Goal: Task Accomplishment & Management: Use online tool/utility

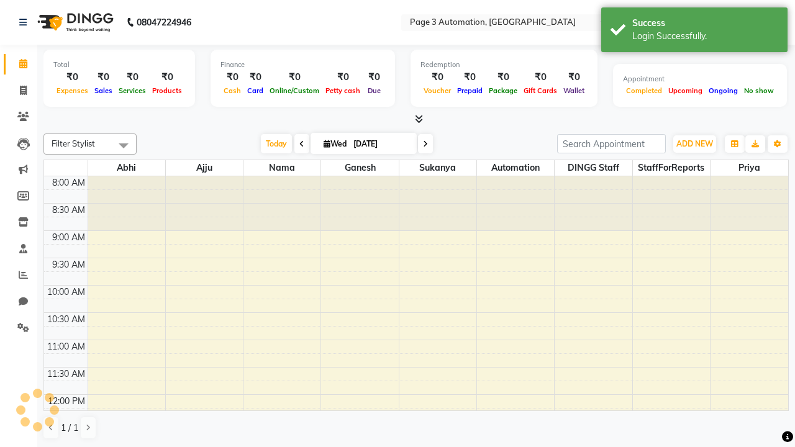
select select "en"
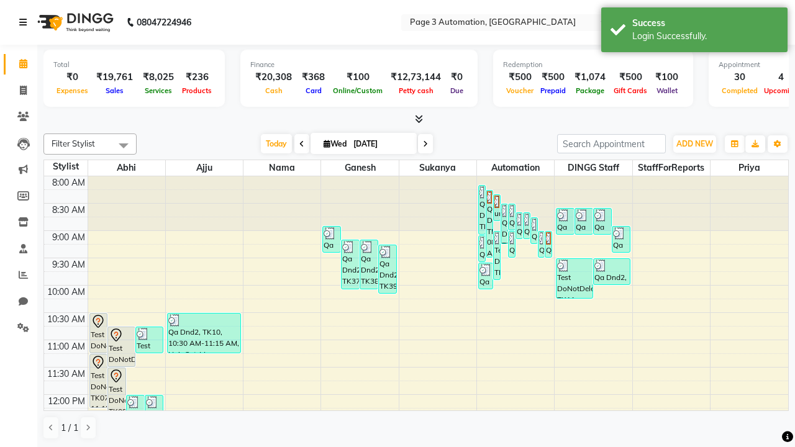
click at [25, 22] on icon at bounding box center [22, 22] width 7 height 9
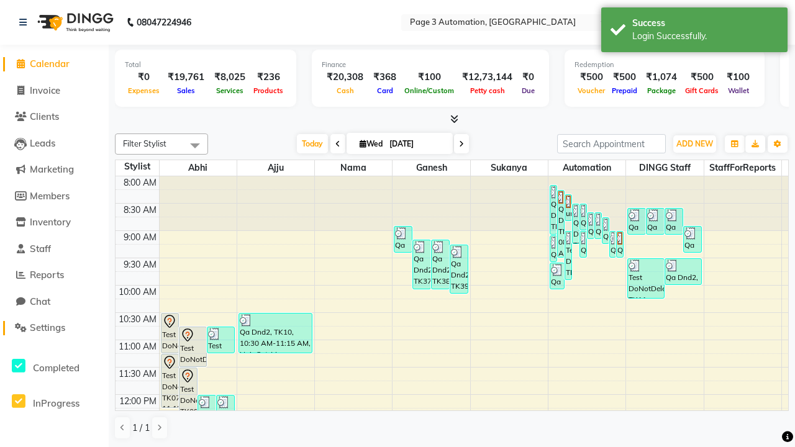
click at [54, 328] on span "Settings" at bounding box center [47, 328] width 35 height 12
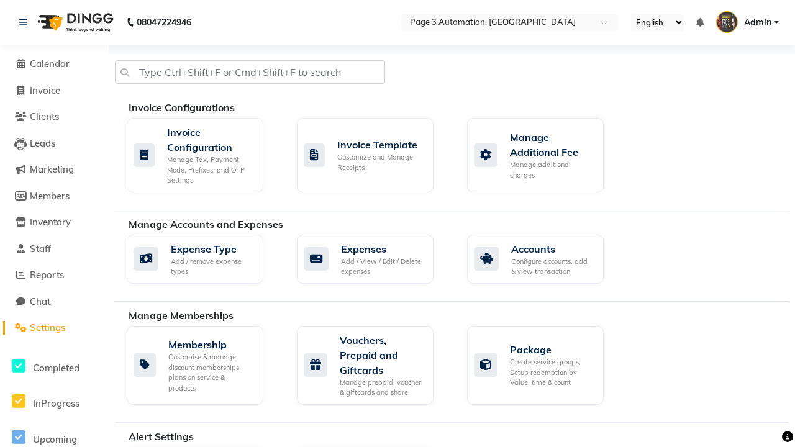
select select "2: 15"
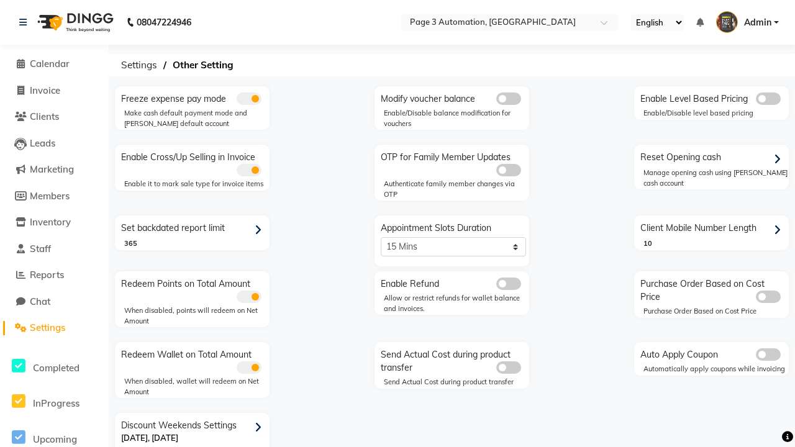
scroll to position [26, 0]
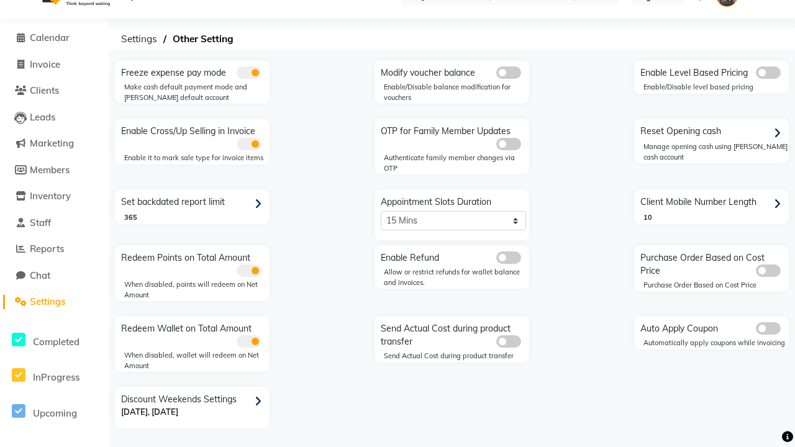
click at [508, 258] on span at bounding box center [508, 258] width 25 height 12
click at [496, 260] on input "checkbox" at bounding box center [496, 260] width 0 height 0
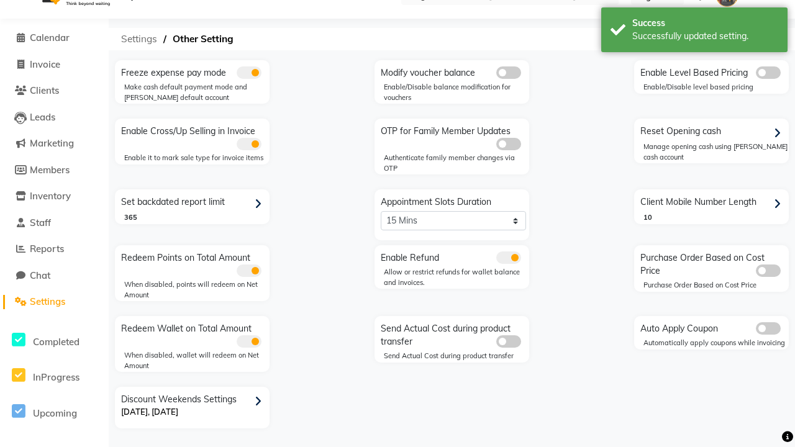
click at [139, 39] on span "Settings" at bounding box center [139, 39] width 48 height 22
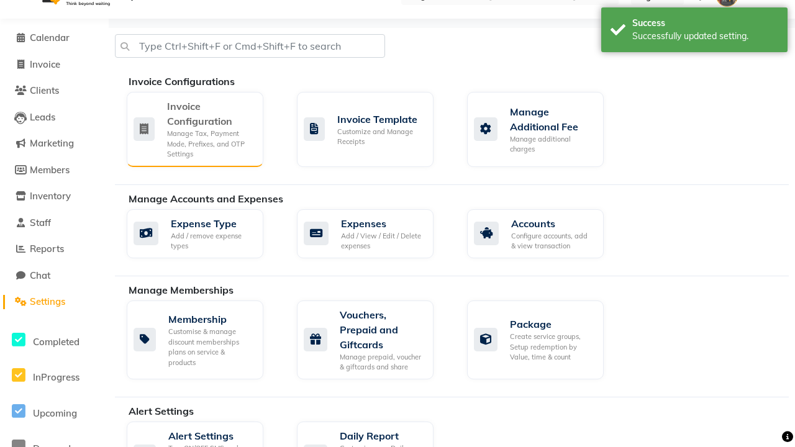
click at [194, 129] on div "Manage Tax, Payment Mode, Prefixes, and OTP Settings" at bounding box center [210, 144] width 86 height 31
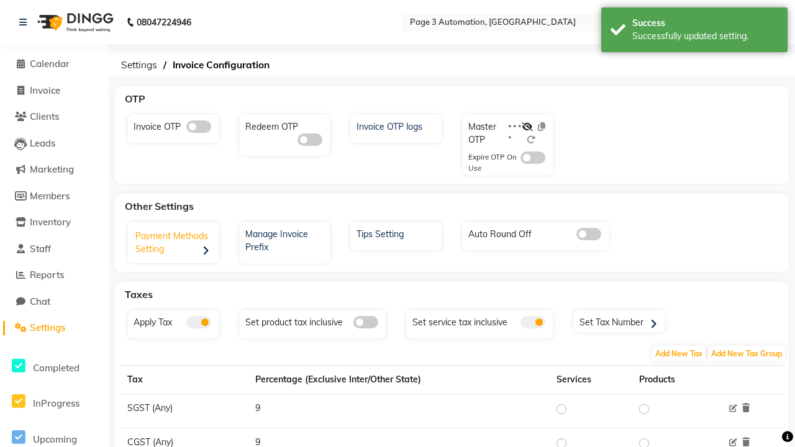
click at [175, 244] on div "Payment Methods Setting" at bounding box center [174, 244] width 89 height 39
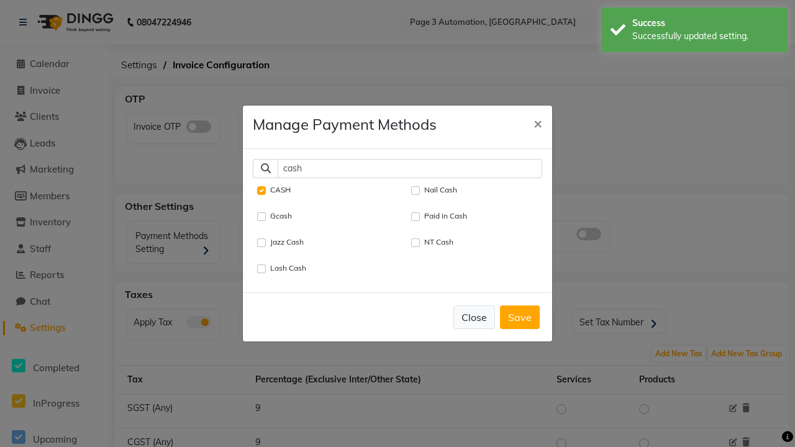
type input "cash"
click at [474, 317] on button "Close" at bounding box center [474, 318] width 42 height 24
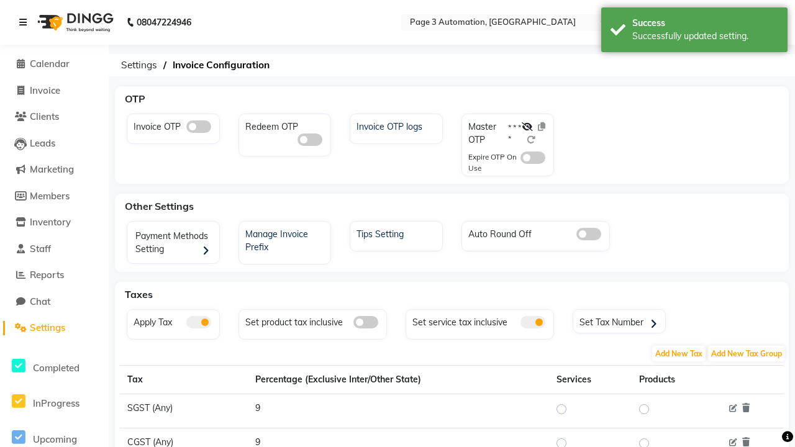
click at [25, 22] on icon at bounding box center [22, 22] width 7 height 9
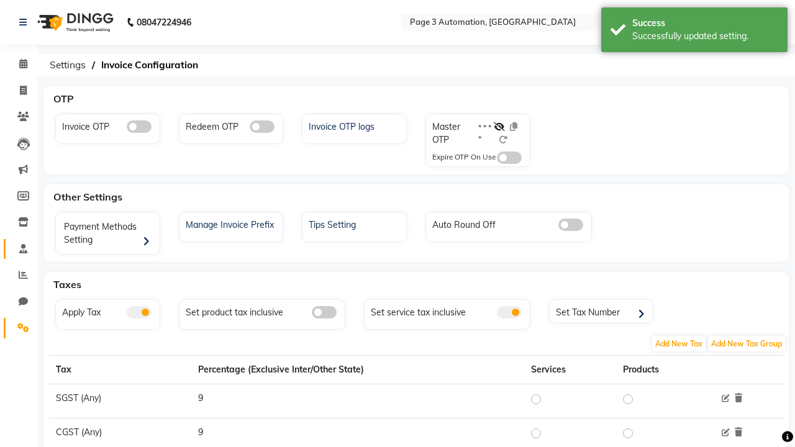
click at [19, 248] on span at bounding box center [23, 249] width 22 height 14
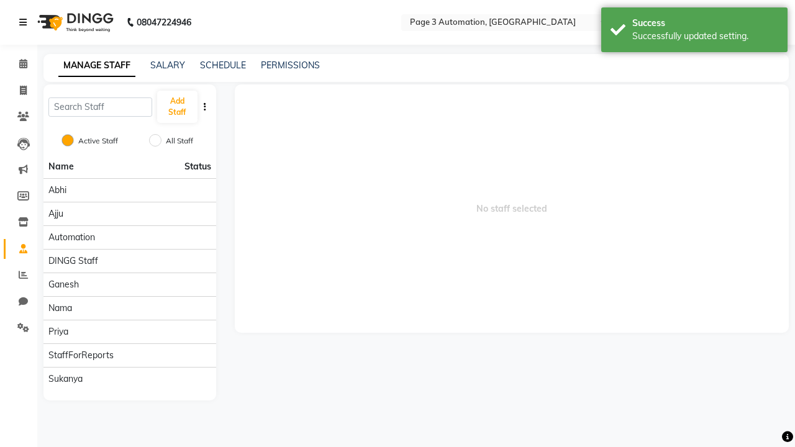
click at [25, 22] on icon at bounding box center [22, 22] width 7 height 9
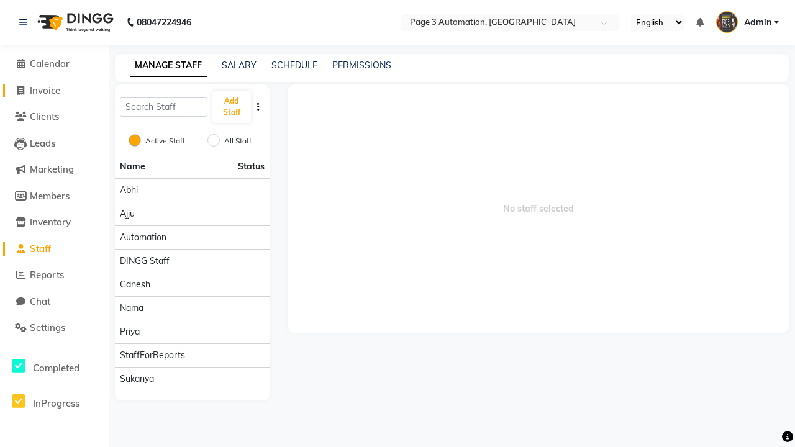
click at [54, 90] on span "Invoice" at bounding box center [45, 90] width 30 height 12
select select "2774"
select select "service"
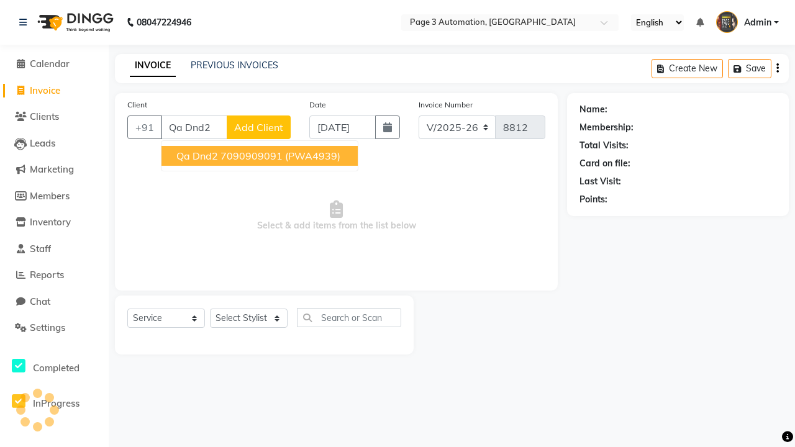
click at [261, 156] on ngb-highlight "7090909091" at bounding box center [252, 156] width 62 height 12
type input "7090909091"
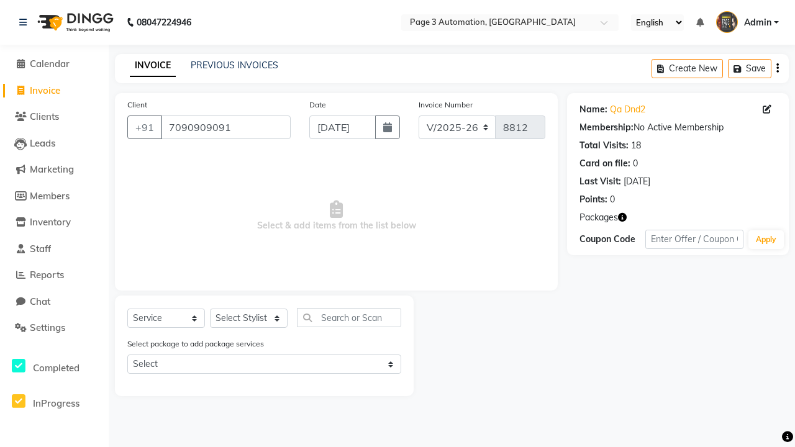
select select "77829"
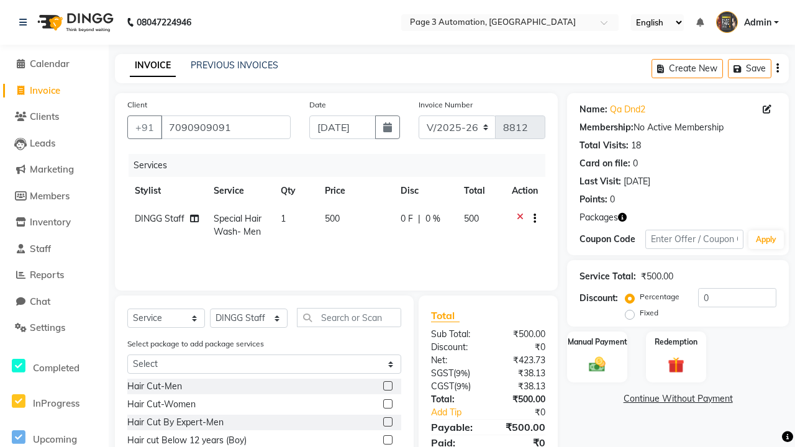
scroll to position [92, 0]
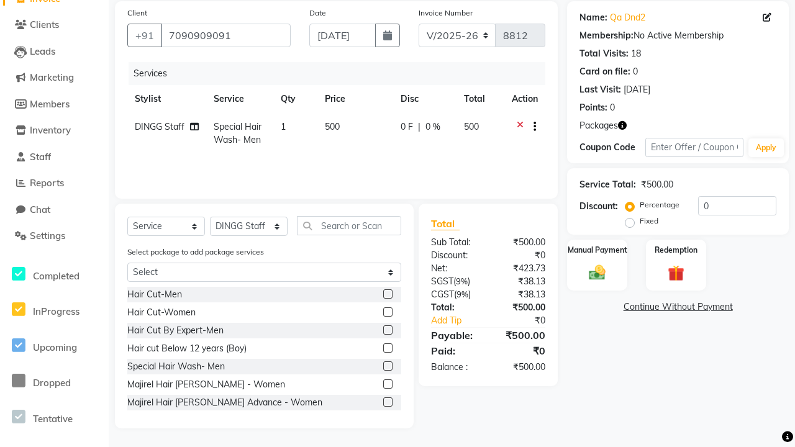
checkbox input "false"
click at [597, 250] on label "Manual Payment" at bounding box center [597, 249] width 62 height 12
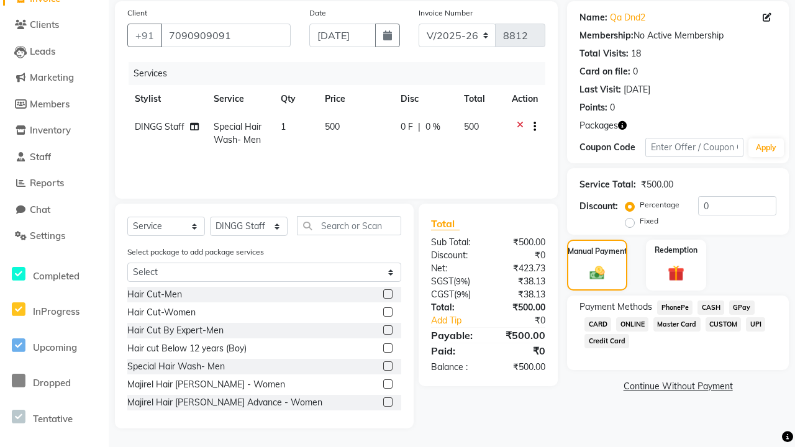
click at [711, 307] on span "CASH" at bounding box center [711, 308] width 27 height 14
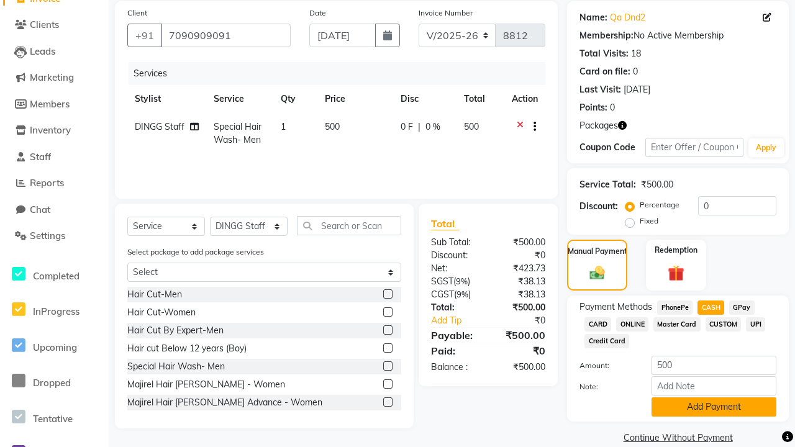
click at [714, 407] on button "Add Payment" at bounding box center [714, 407] width 125 height 19
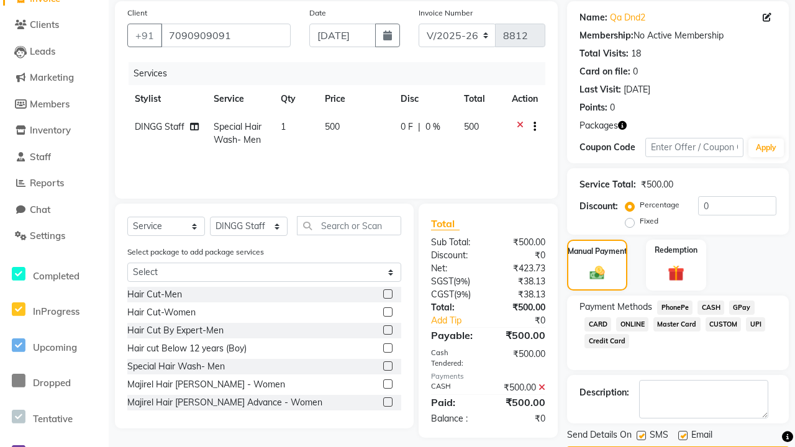
click at [641, 435] on label at bounding box center [641, 435] width 9 height 9
click at [641, 435] on input "checkbox" at bounding box center [641, 436] width 8 height 8
checkbox input "false"
click at [683, 435] on label at bounding box center [682, 435] width 9 height 9
click at [683, 435] on input "checkbox" at bounding box center [682, 436] width 8 height 8
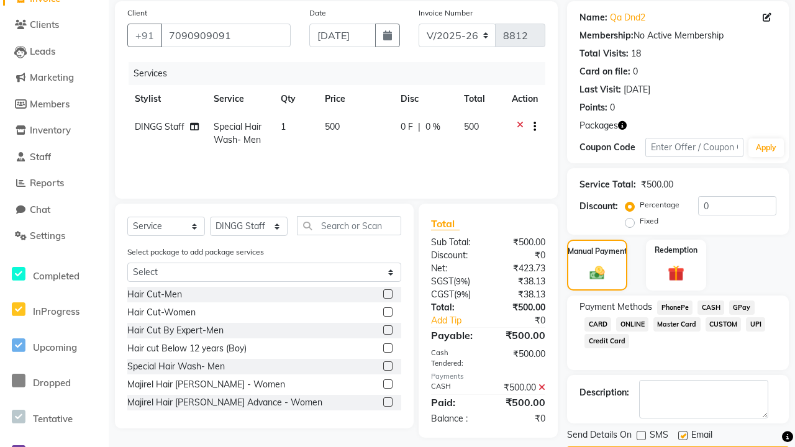
checkbox input "false"
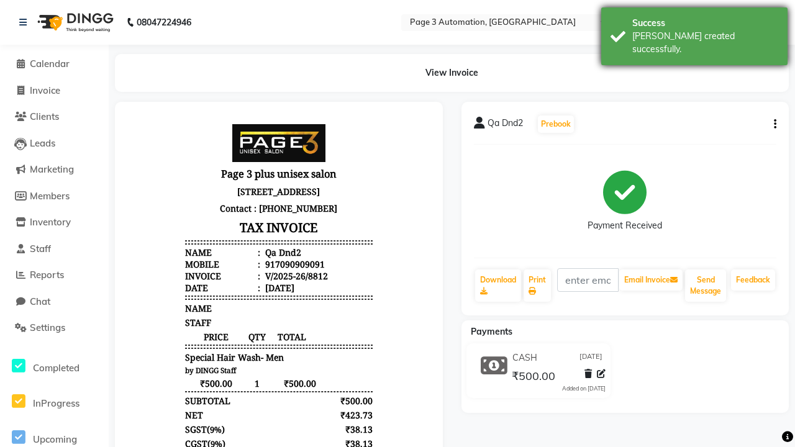
click at [694, 32] on div "[PERSON_NAME] created successfully." at bounding box center [705, 43] width 146 height 26
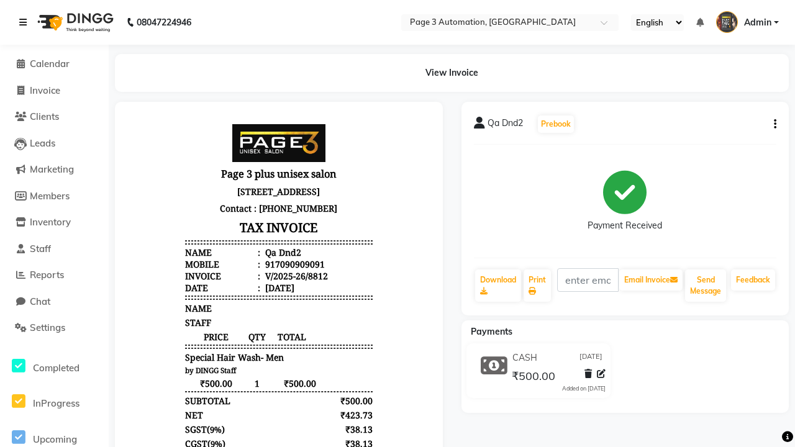
click at [25, 22] on icon at bounding box center [22, 22] width 7 height 9
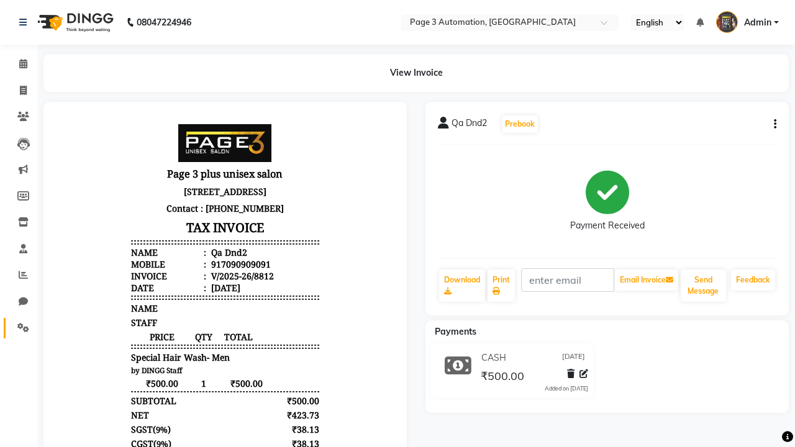
click at [19, 328] on icon at bounding box center [23, 327] width 12 height 9
